Goal: Task Accomplishment & Management: Manage account settings

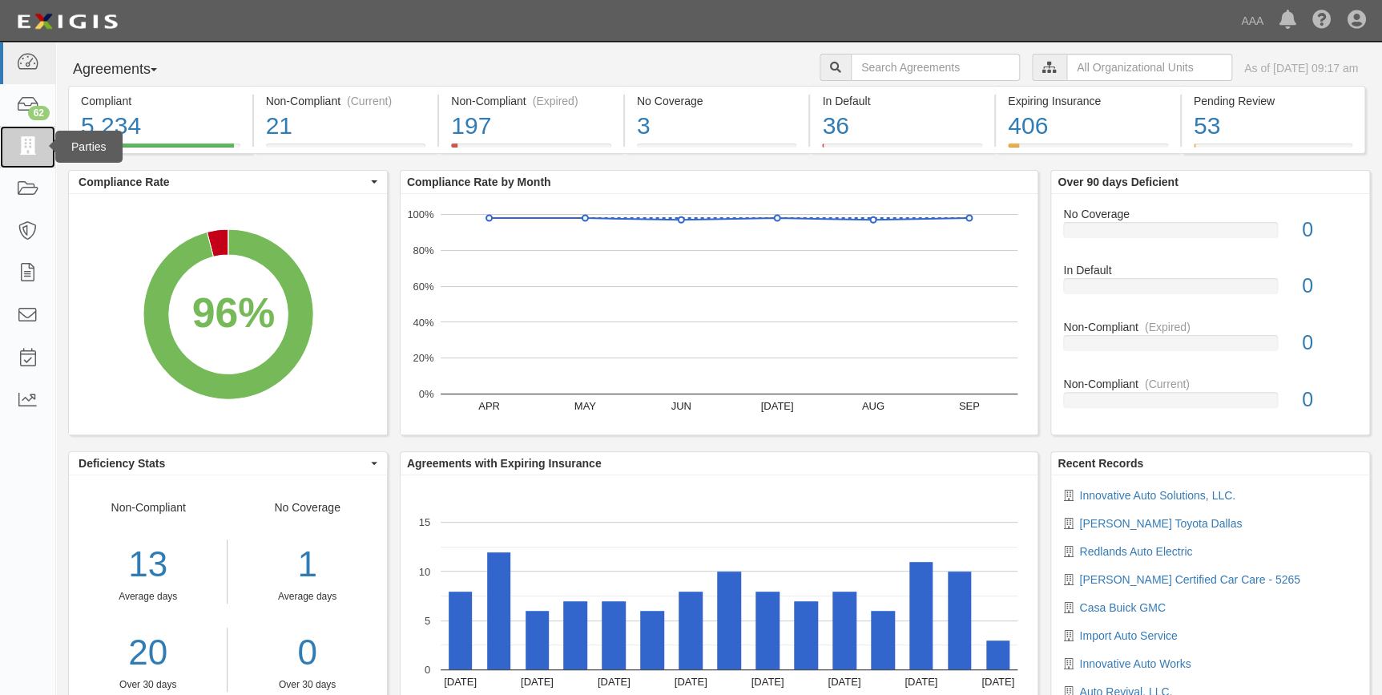
click at [25, 145] on icon at bounding box center [27, 147] width 22 height 18
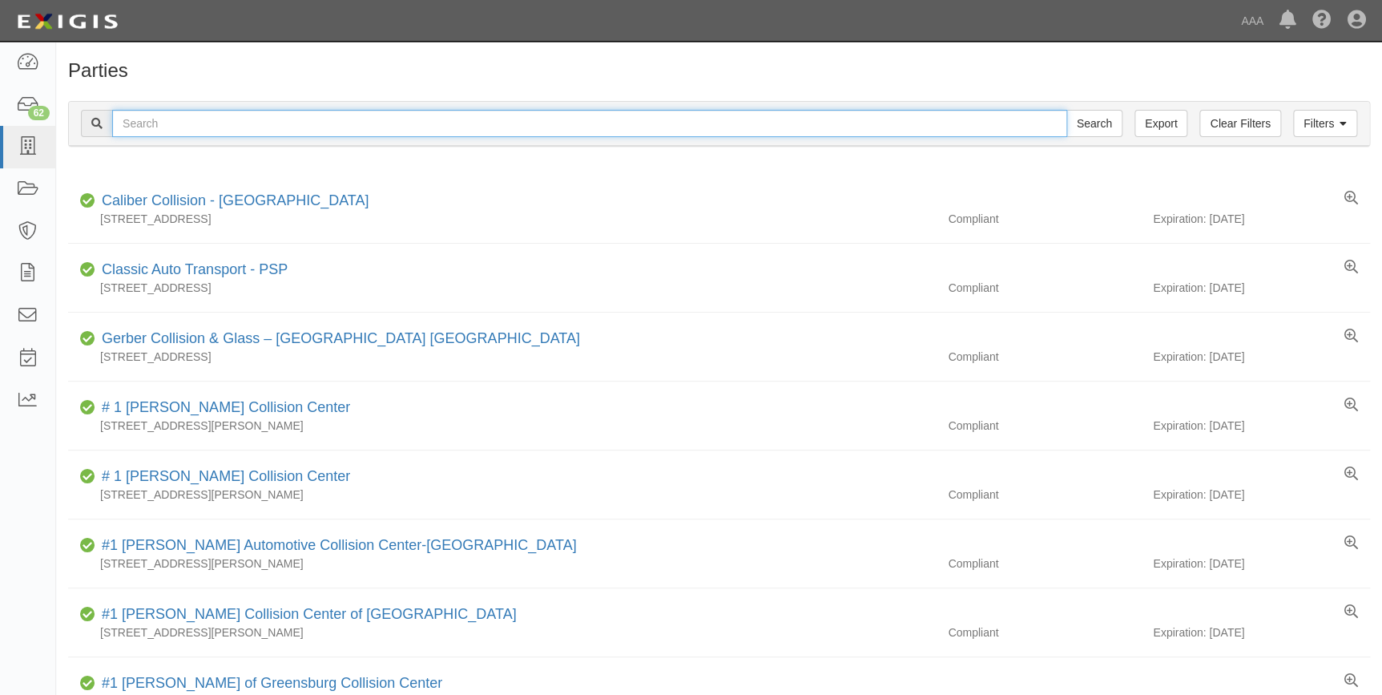
click at [336, 127] on input "text" at bounding box center [589, 123] width 955 height 27
type input "5"
type input "20563"
click at [1066, 110] on input "Search" at bounding box center [1094, 123] width 56 height 27
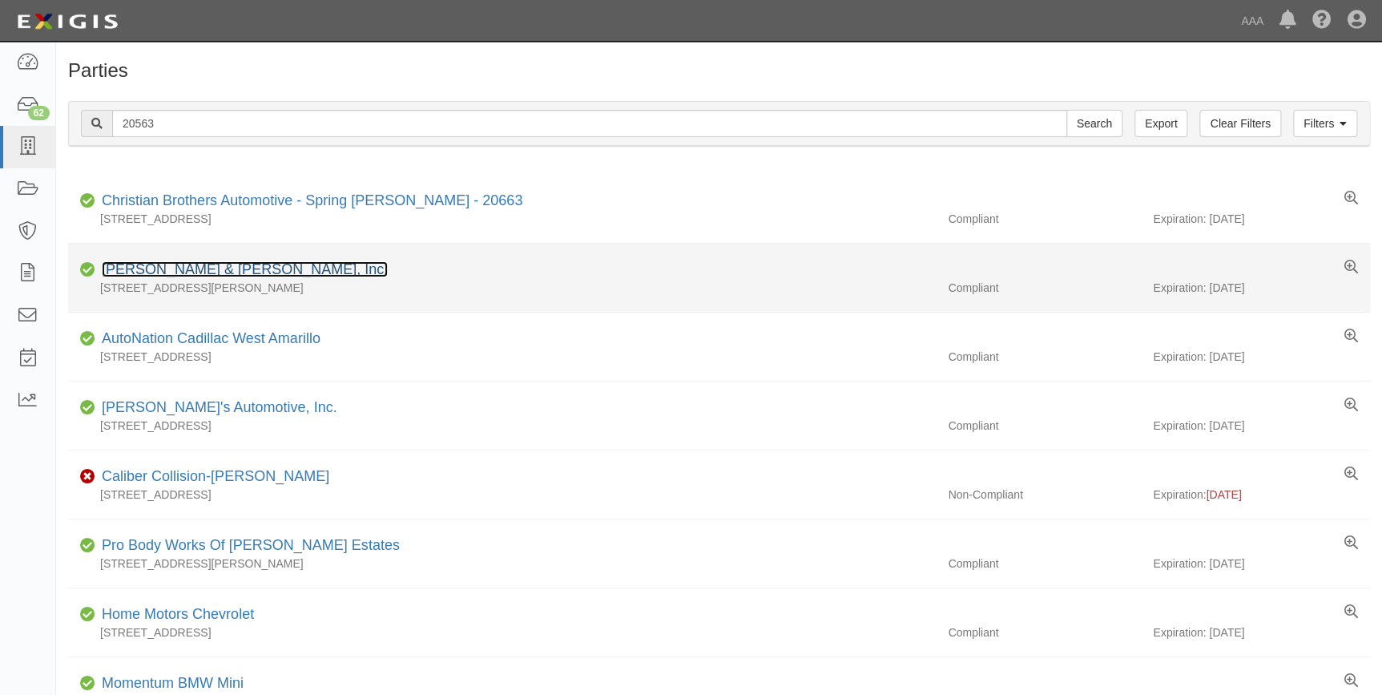
click at [231, 267] on link "McWilliams & Walden, Inc." at bounding box center [245, 269] width 286 height 16
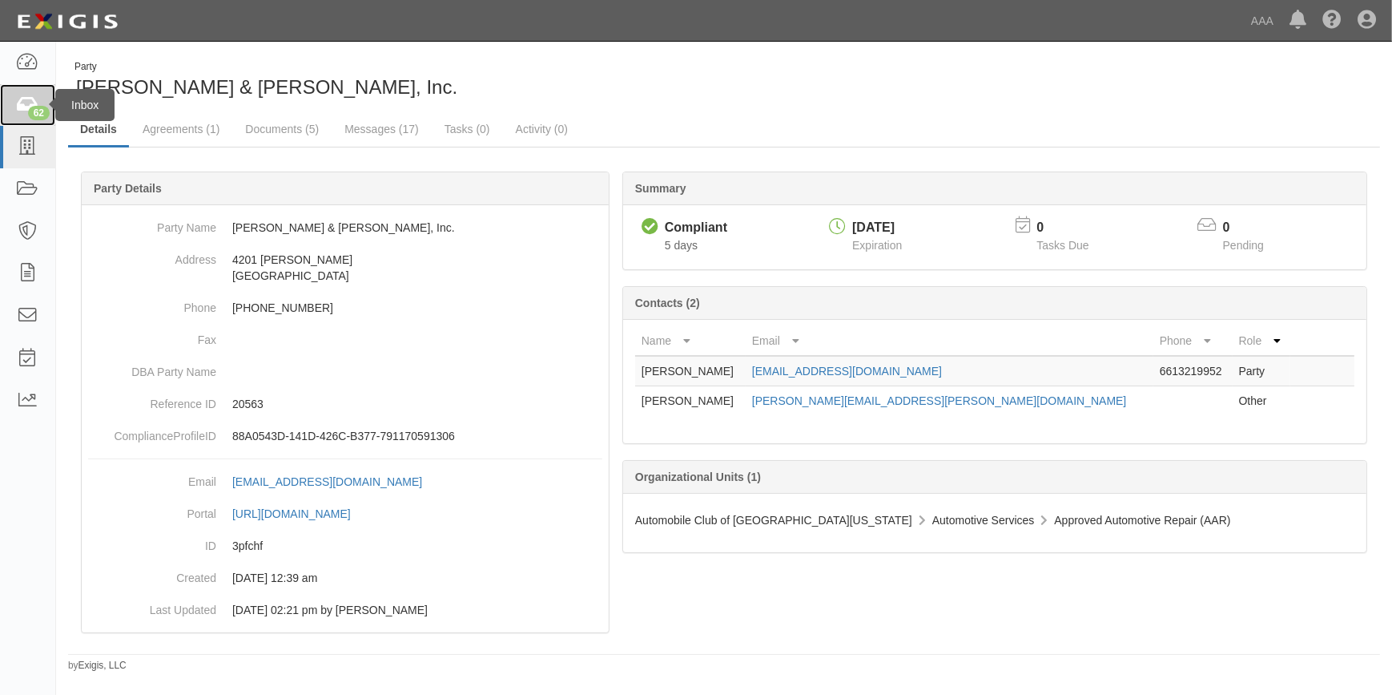
click at [26, 111] on icon at bounding box center [27, 105] width 22 height 18
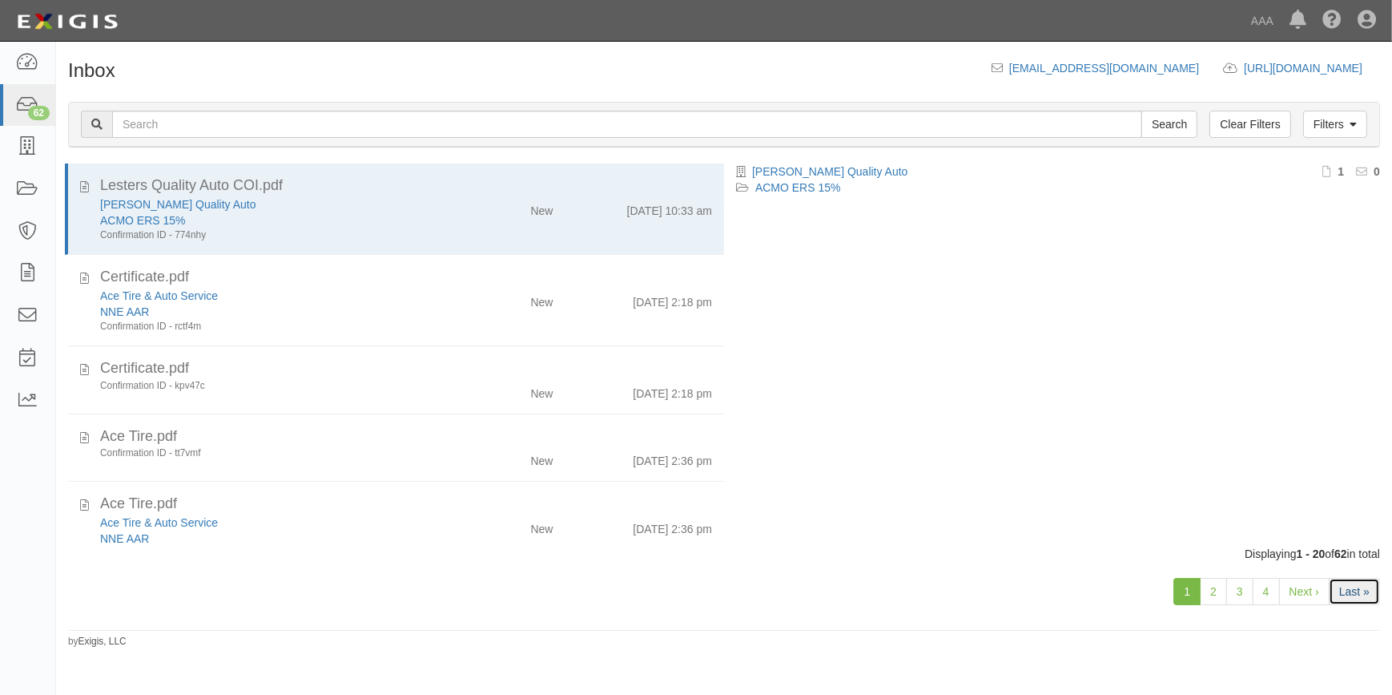
click at [1357, 592] on link "Last »" at bounding box center [1354, 591] width 51 height 27
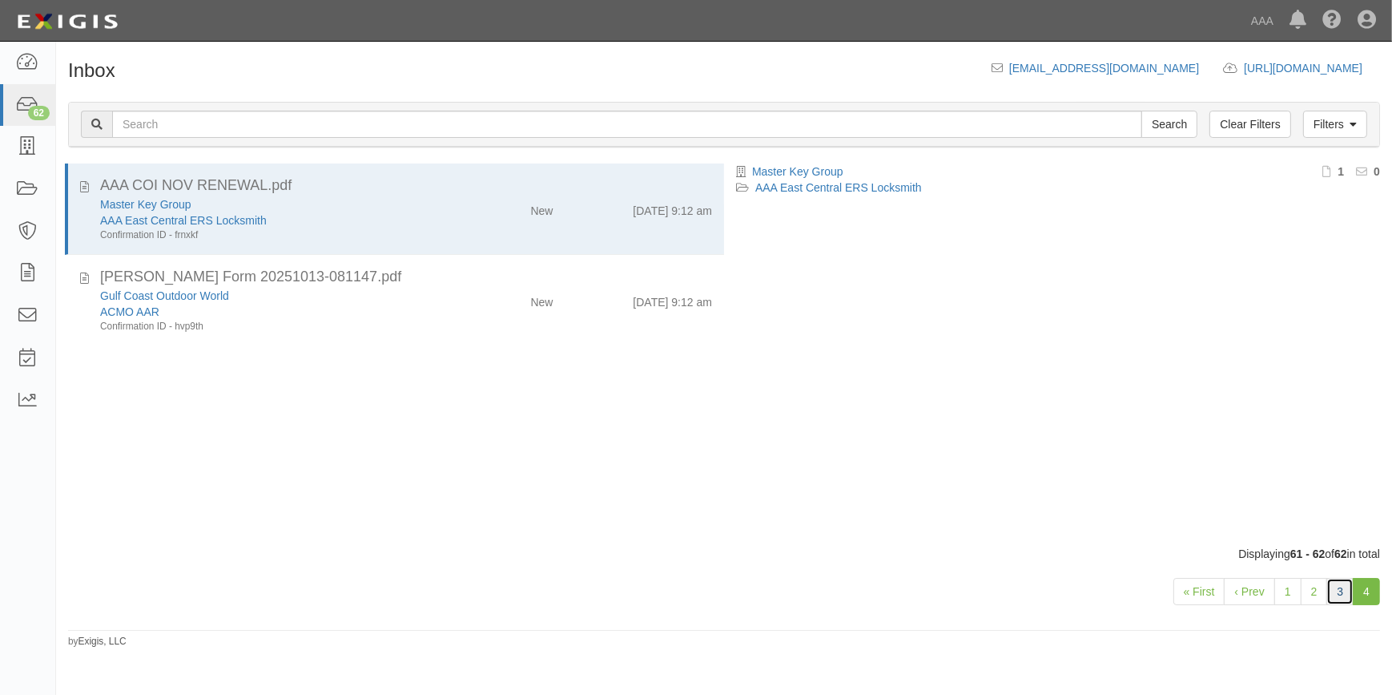
click at [1342, 601] on link "3" at bounding box center [1340, 591] width 27 height 27
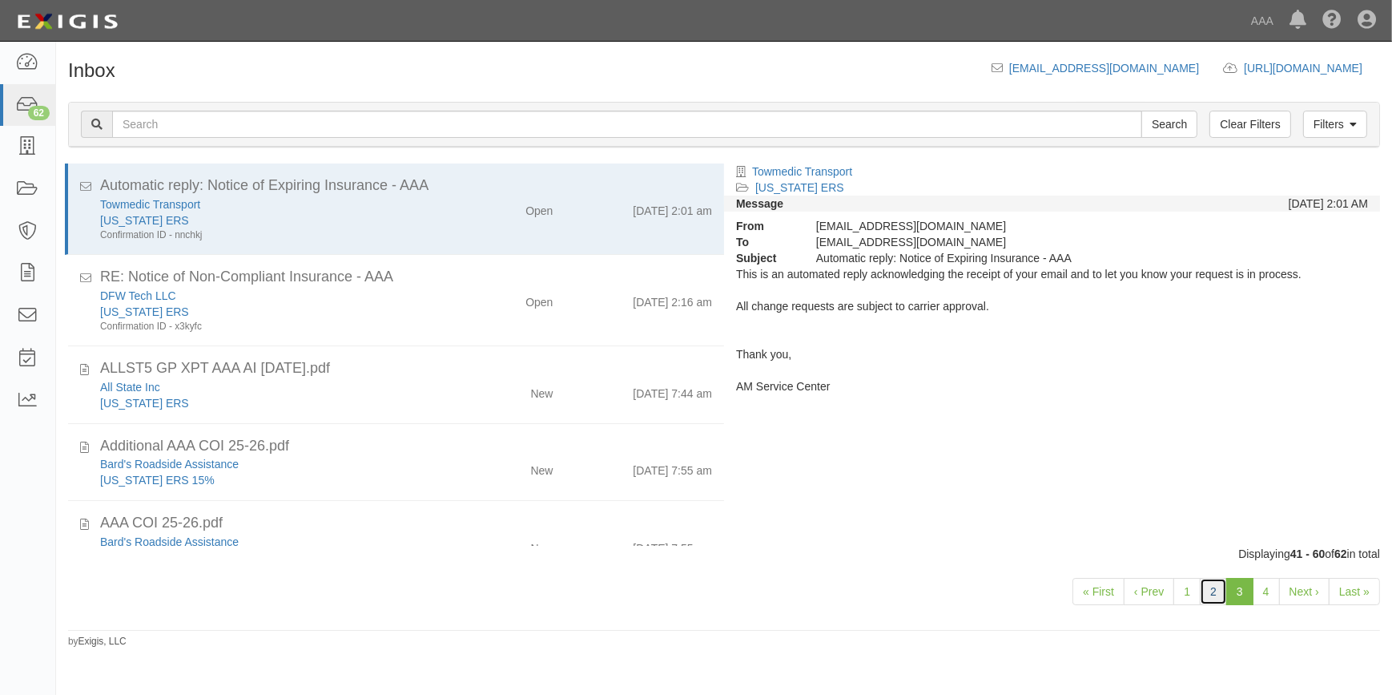
click at [1211, 593] on link "2" at bounding box center [1213, 591] width 27 height 27
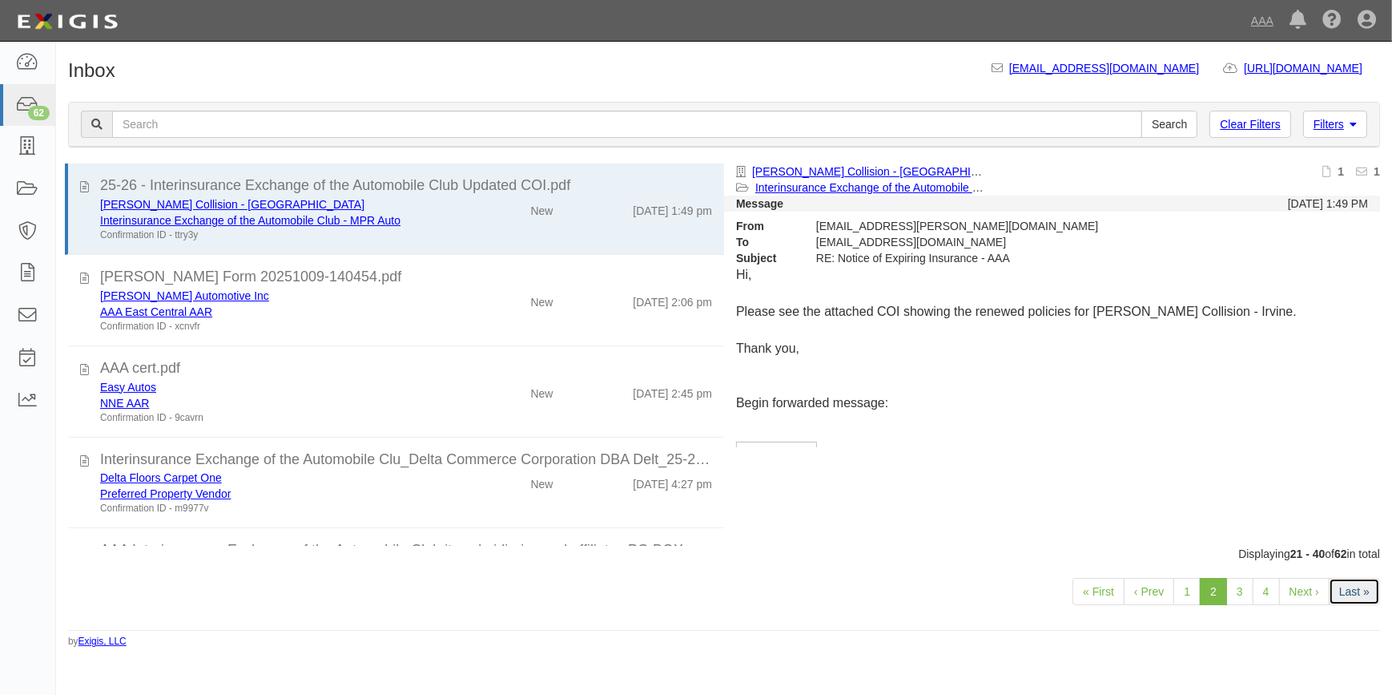
click at [1340, 594] on link "Last »" at bounding box center [1354, 591] width 51 height 27
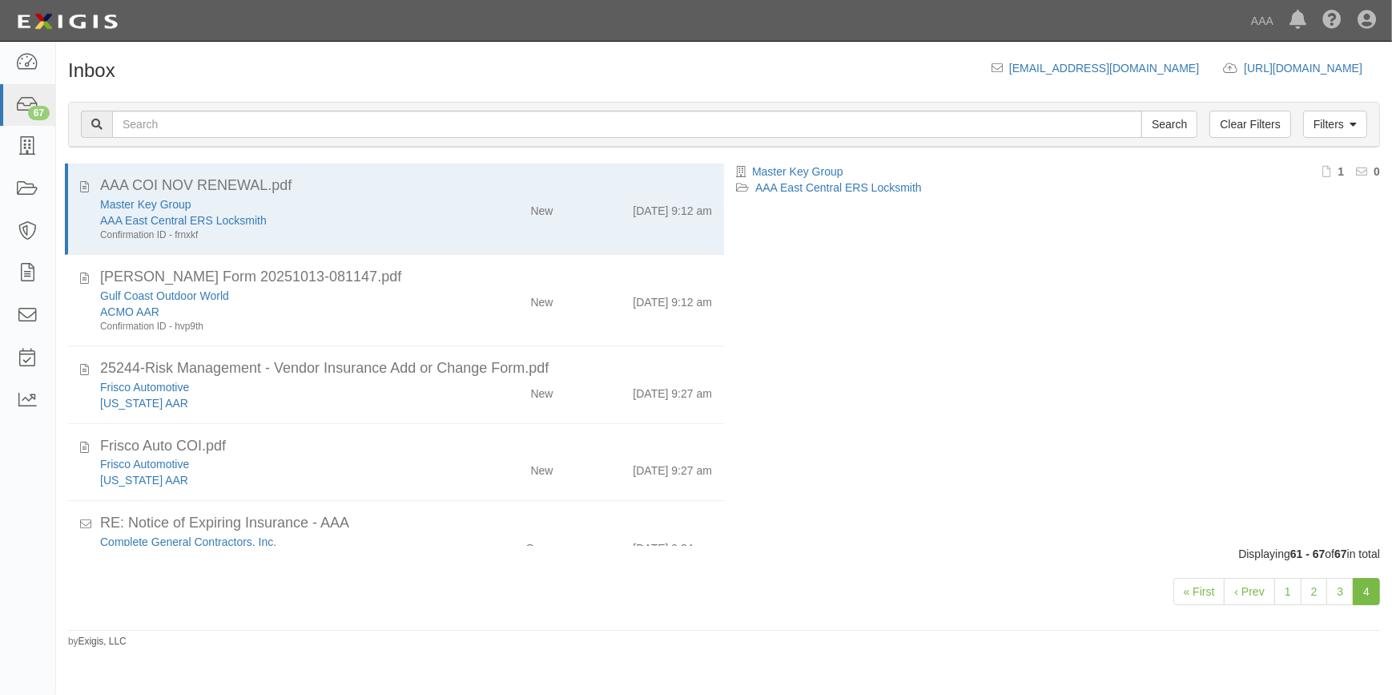
click at [1230, 319] on div "Master Key Group AAA East Central ERS Locksmith 1 0" at bounding box center [1058, 347] width 668 height 368
click at [1362, 26] on icon at bounding box center [1367, 20] width 18 height 19
click at [1279, 95] on link "Sign Out" at bounding box center [1320, 94] width 127 height 32
